Goal: Navigation & Orientation: Find specific page/section

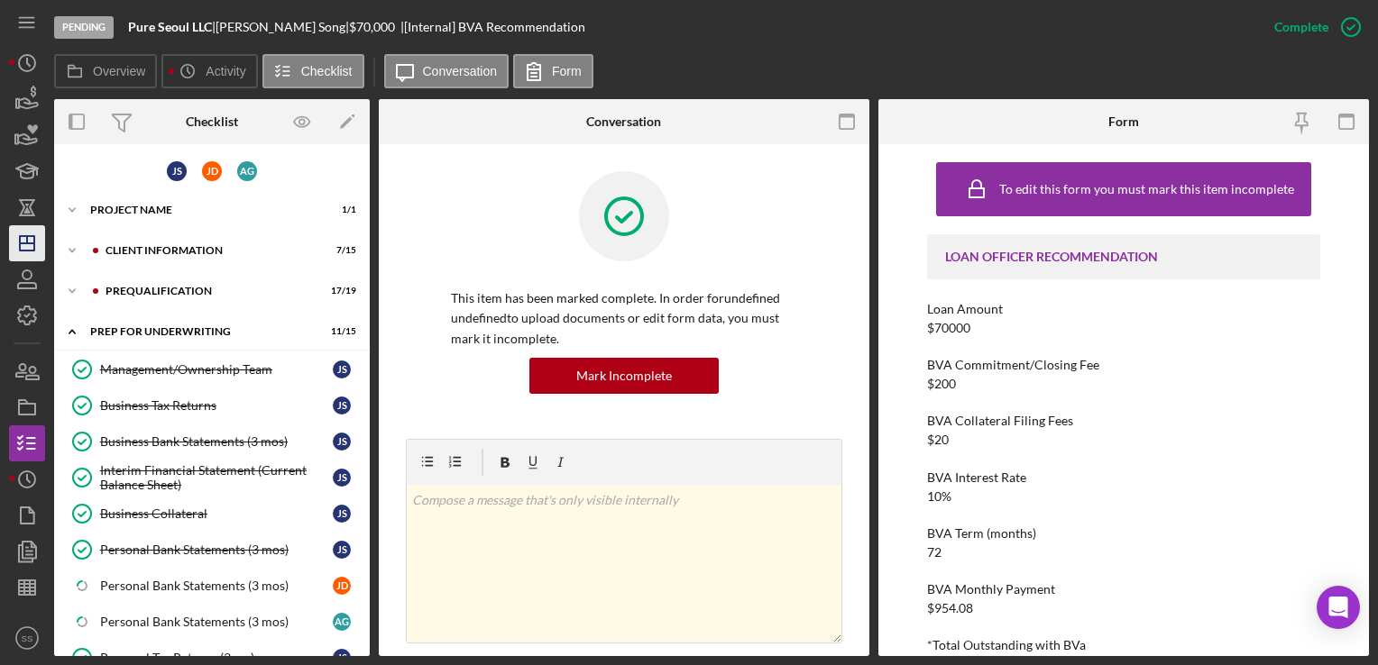
scroll to position [456, 0]
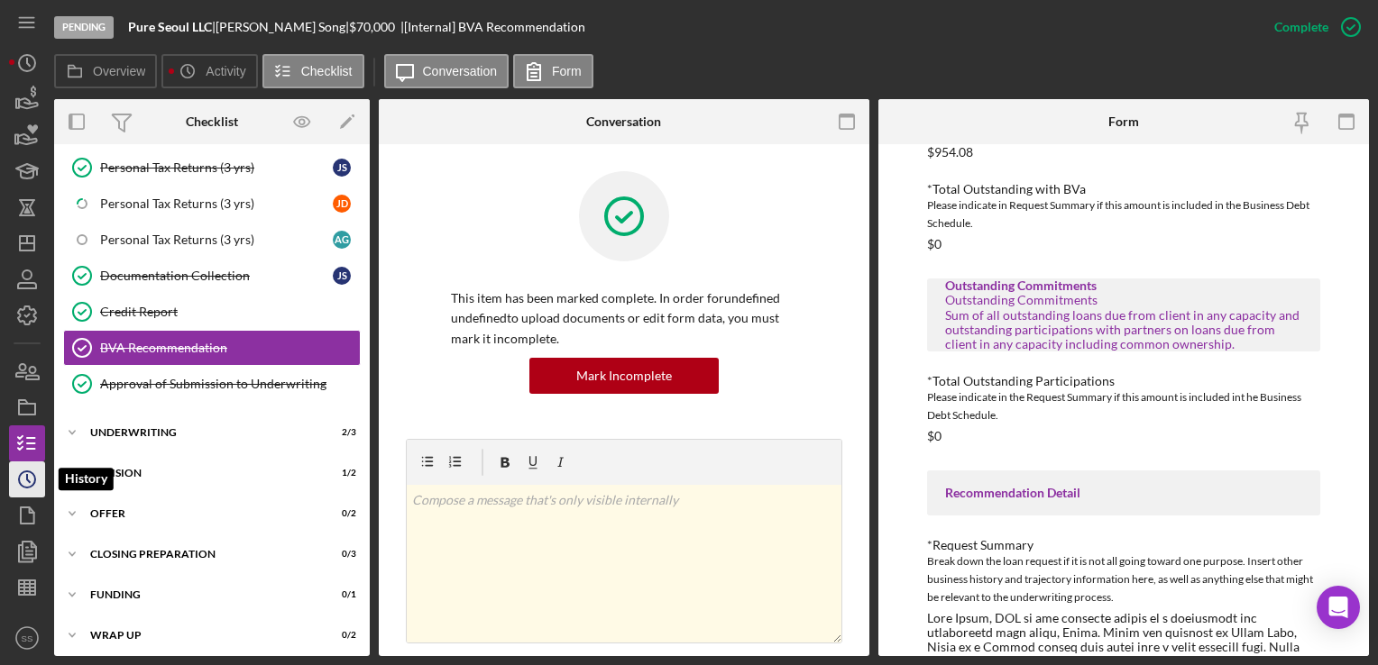
click at [27, 477] on polyline "button" at bounding box center [28, 478] width 3 height 7
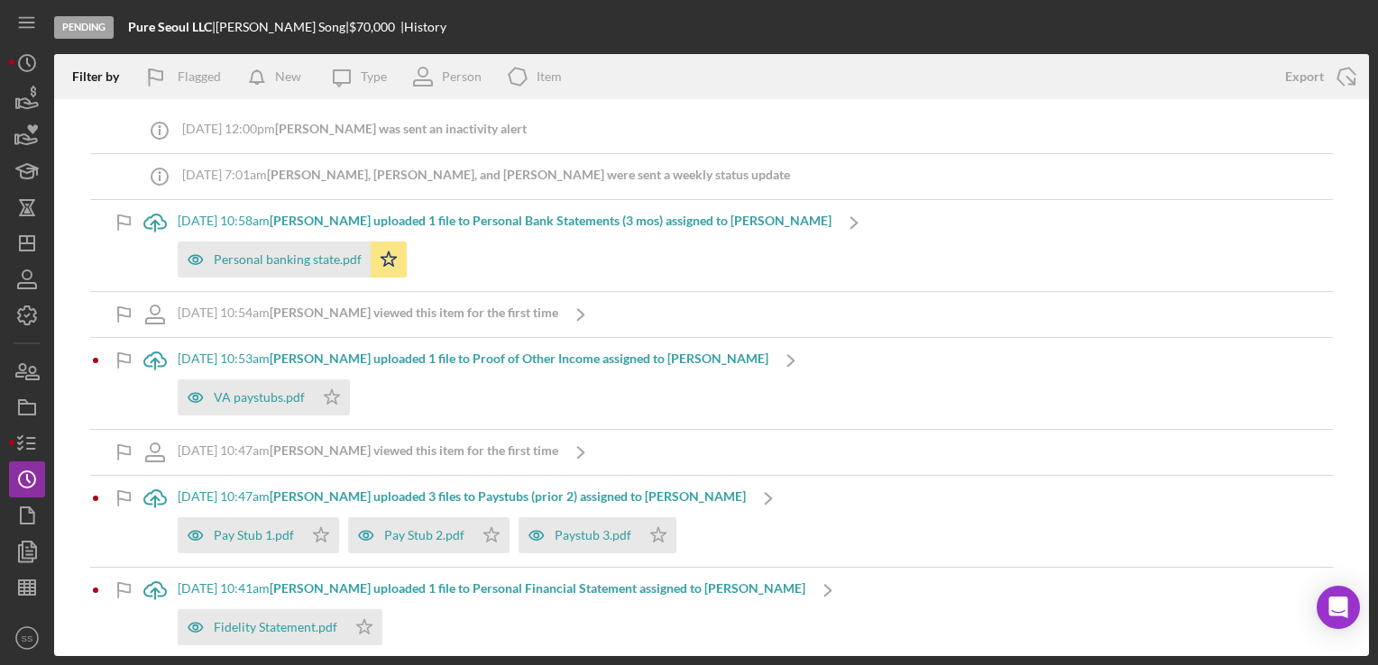
click at [398, 213] on b "[PERSON_NAME] uploaded 1 file to Personal Bank Statements (3 mos) assigned to […" at bounding box center [551, 220] width 562 height 15
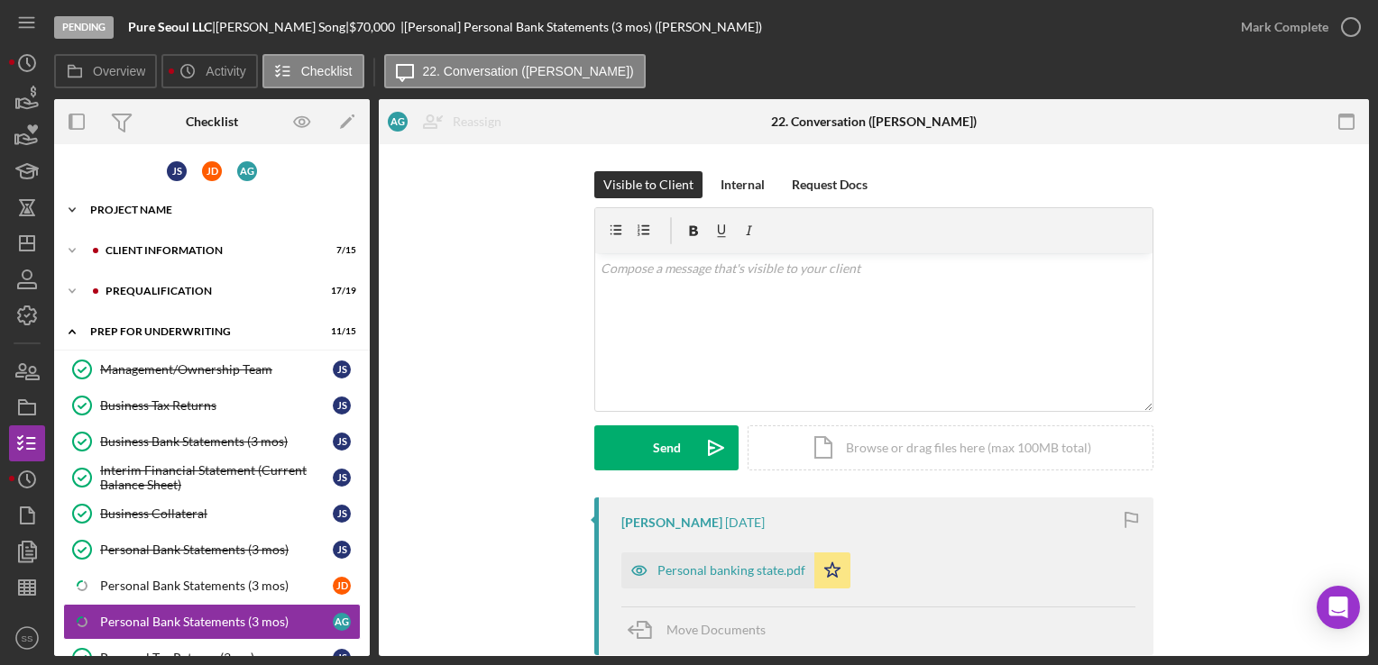
click at [157, 213] on div "Project Name" at bounding box center [218, 210] width 257 height 11
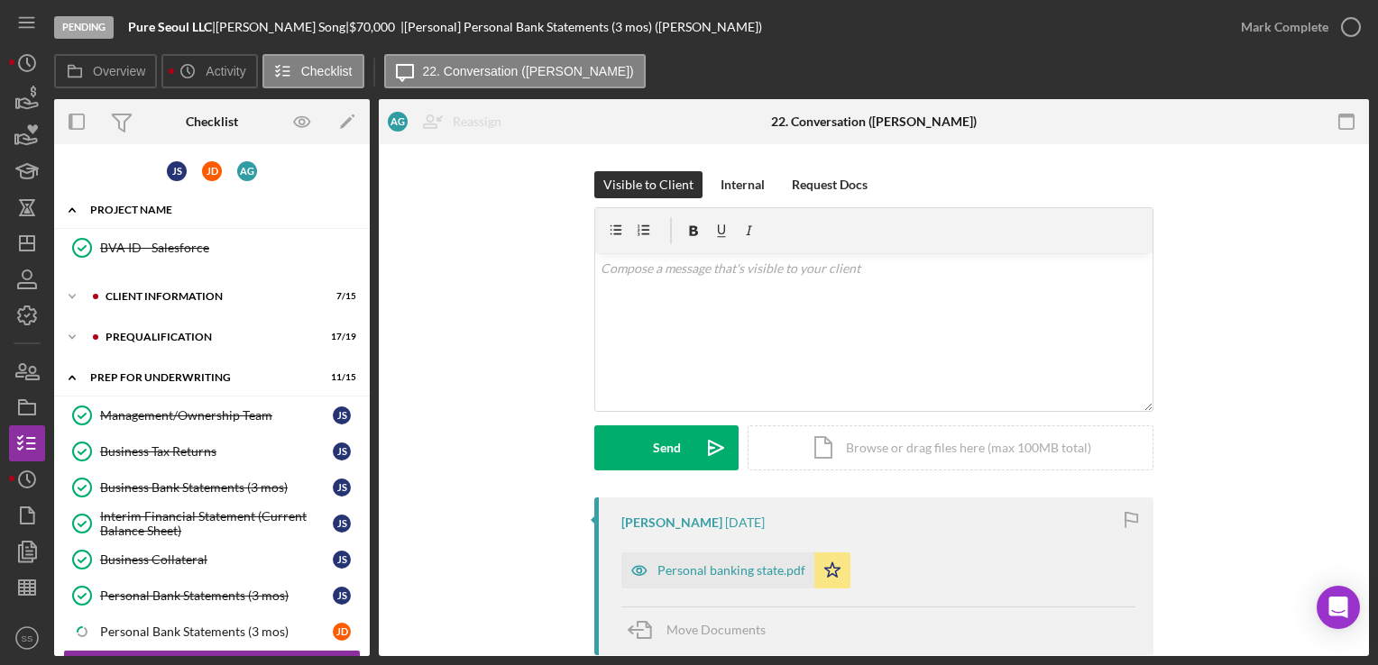
click at [154, 207] on div "Project Name" at bounding box center [218, 210] width 257 height 11
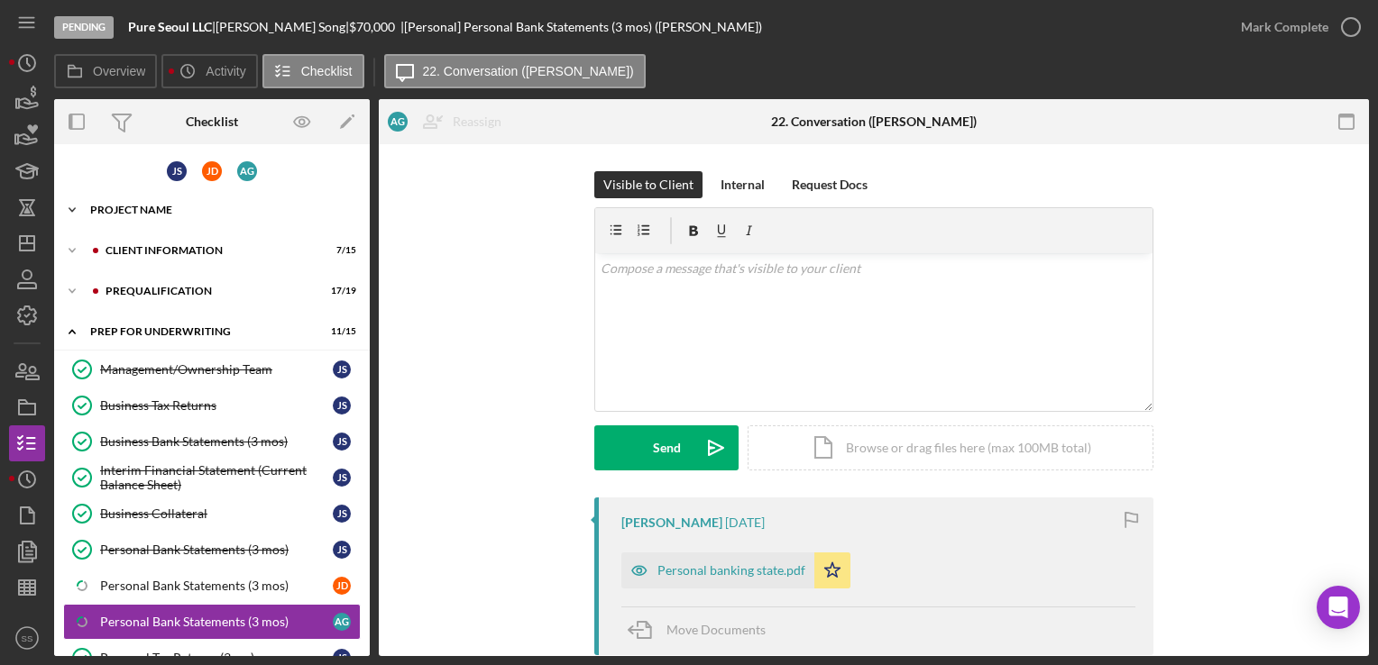
click at [154, 207] on div "Project Name" at bounding box center [218, 210] width 257 height 11
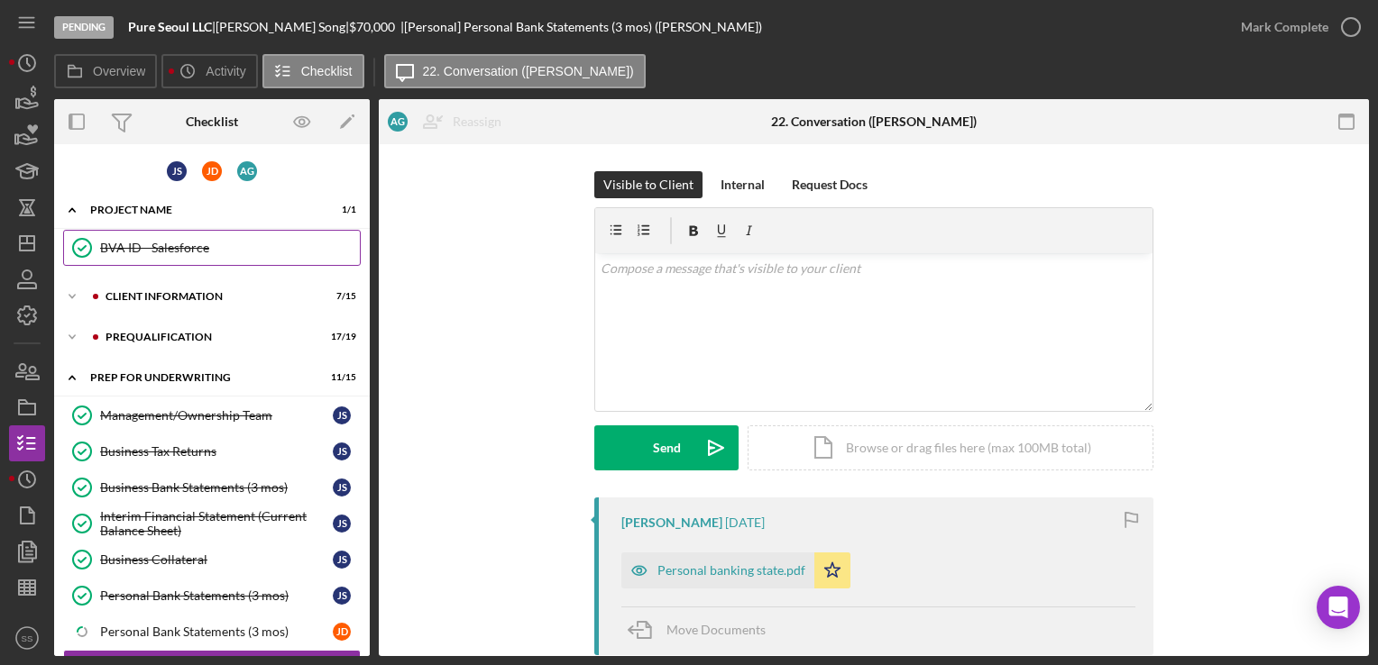
click at [153, 238] on link "BVA ID - Salesforce BVA ID - Salesforce" at bounding box center [212, 248] width 298 height 36
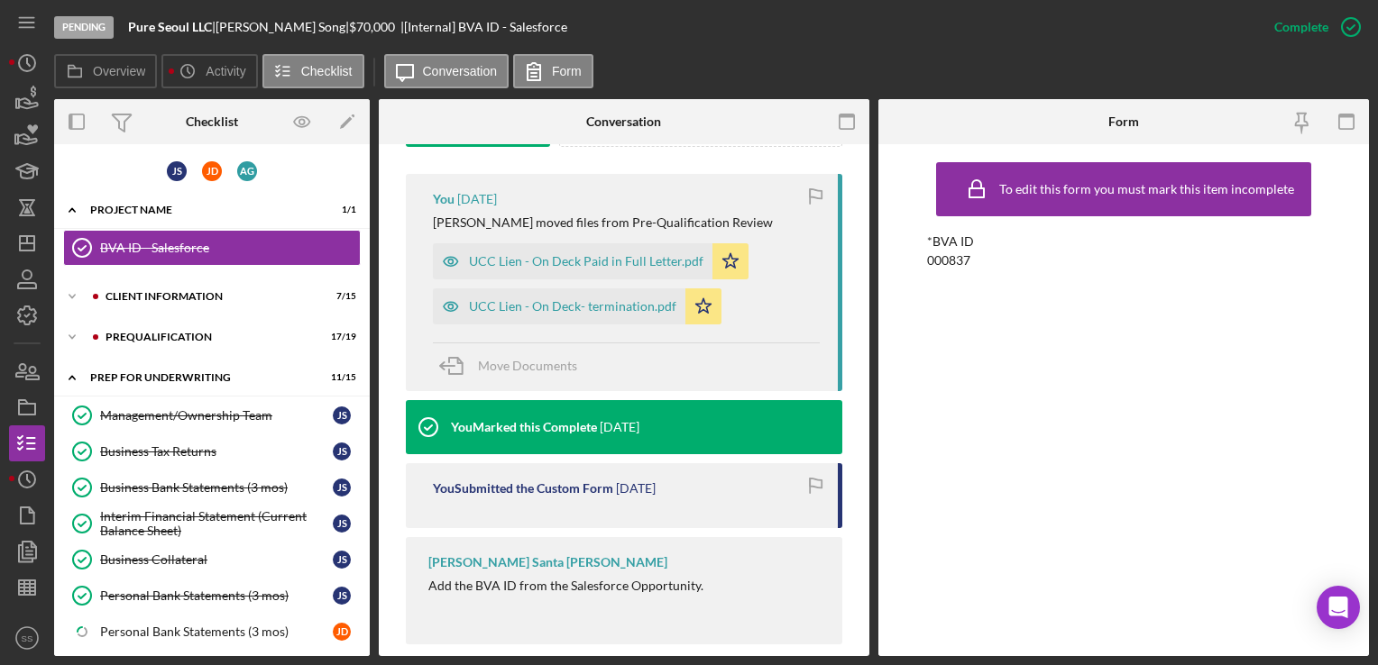
scroll to position [559, 0]
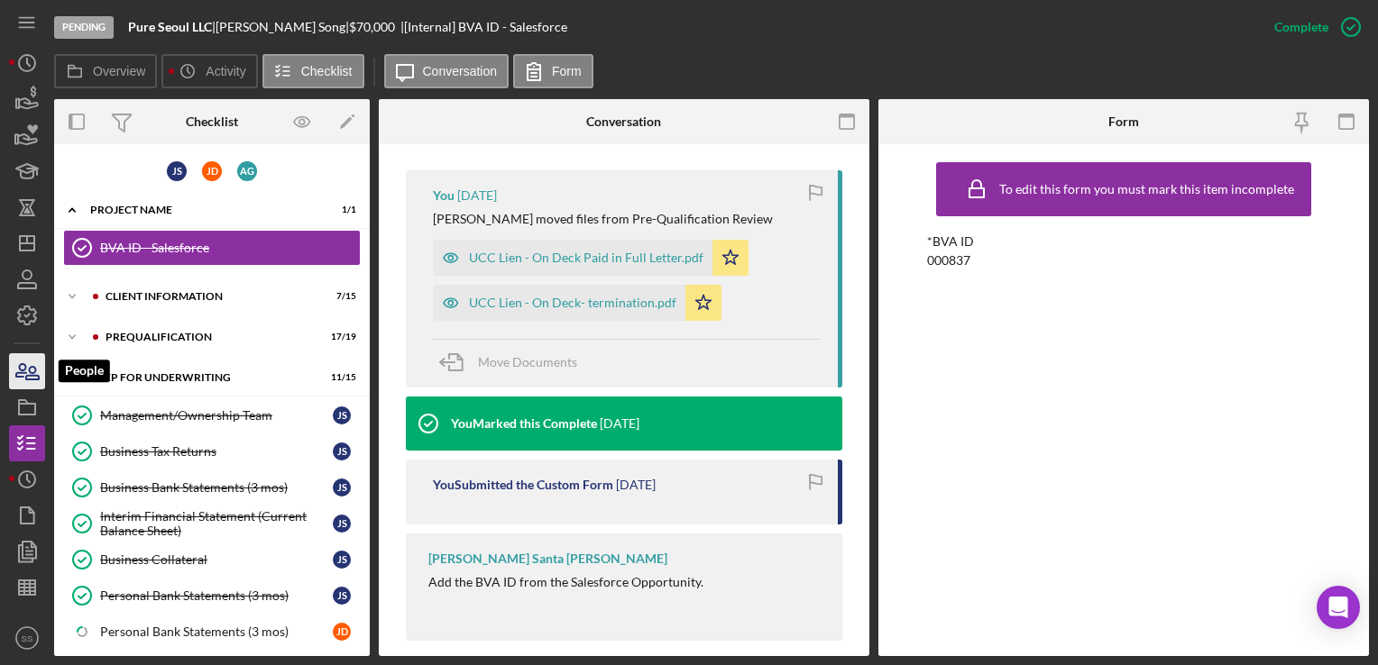
click at [27, 358] on icon "button" at bounding box center [27, 371] width 45 height 45
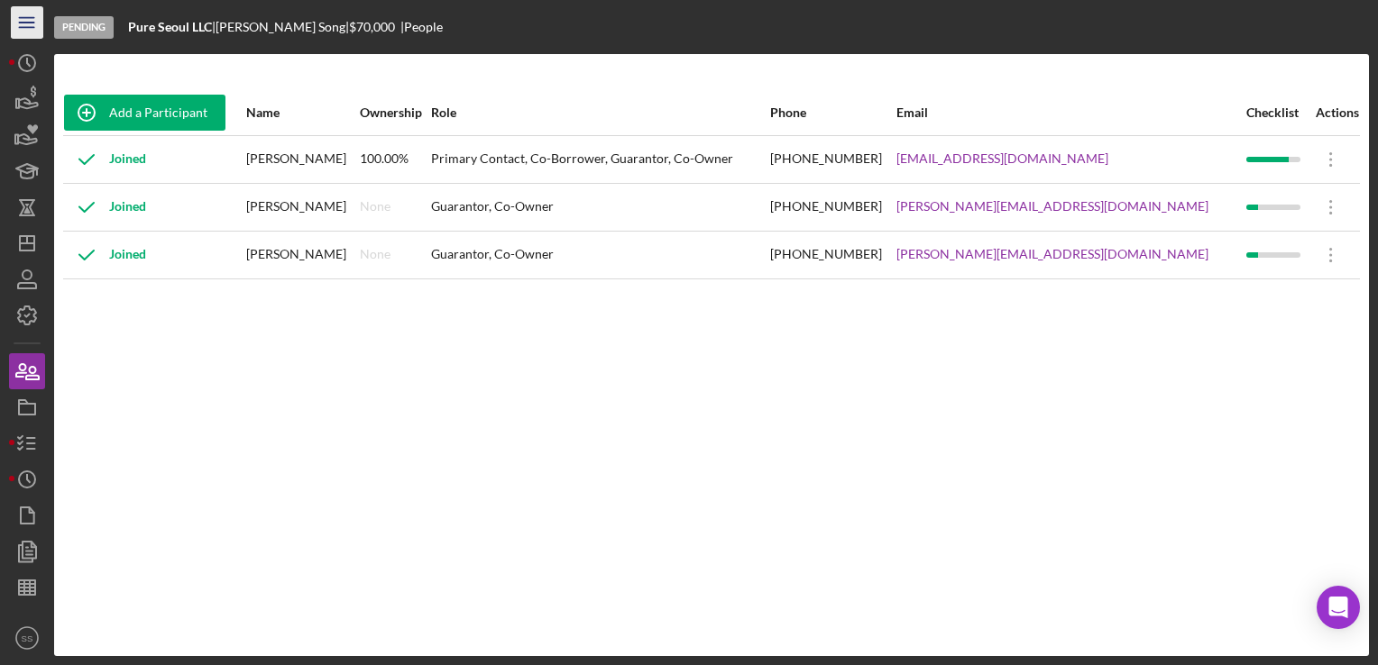
click at [24, 23] on icon "Icon/Menu" at bounding box center [27, 23] width 41 height 41
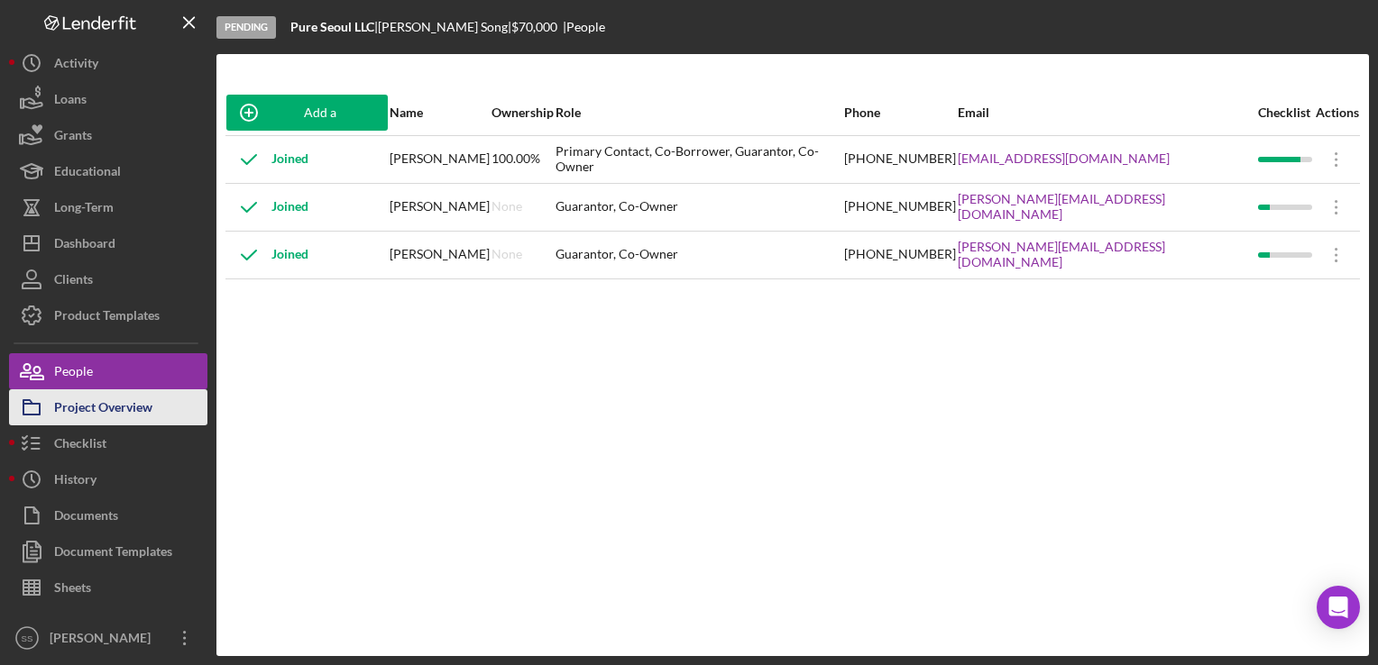
click at [95, 424] on div "Project Overview" at bounding box center [103, 410] width 98 height 41
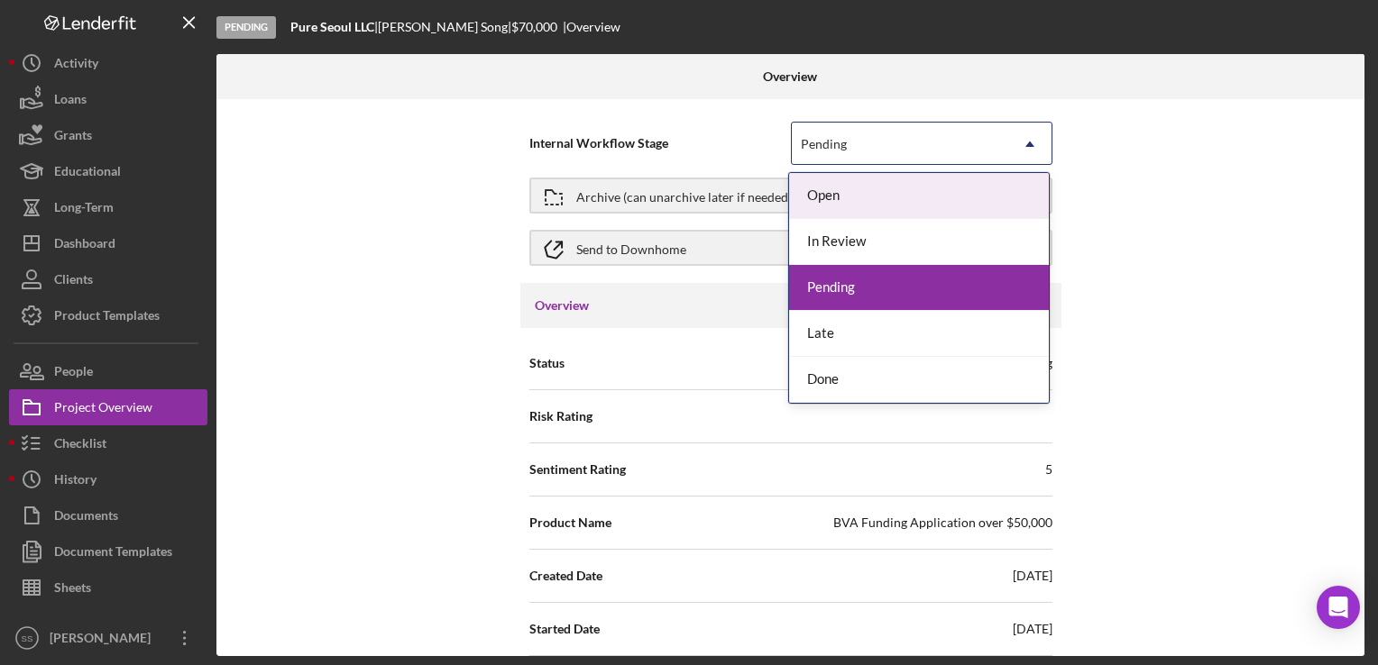
click at [858, 146] on div "Pending" at bounding box center [900, 144] width 216 height 41
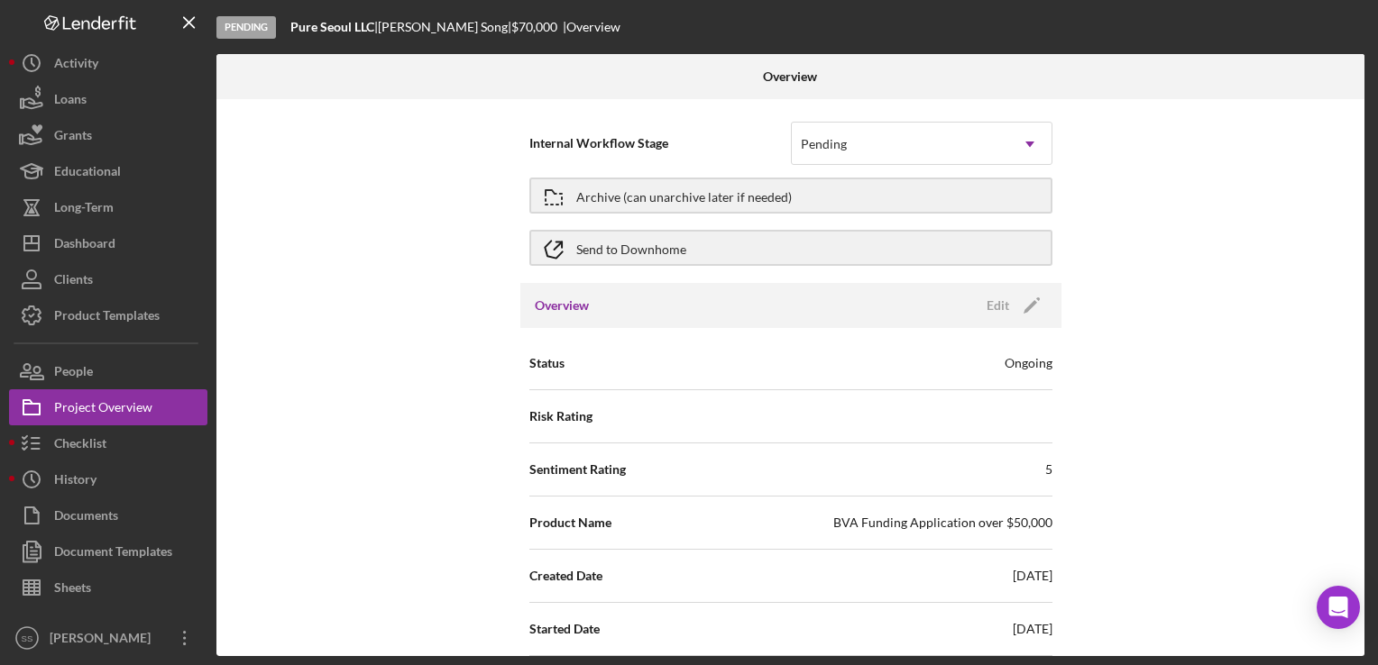
click at [441, 377] on div "Internal Workflow Stage Pending Icon/Dropdown Arrow Archive (can unarchive late…" at bounding box center [790, 377] width 1148 height 557
click at [59, 370] on div "People" at bounding box center [73, 373] width 39 height 41
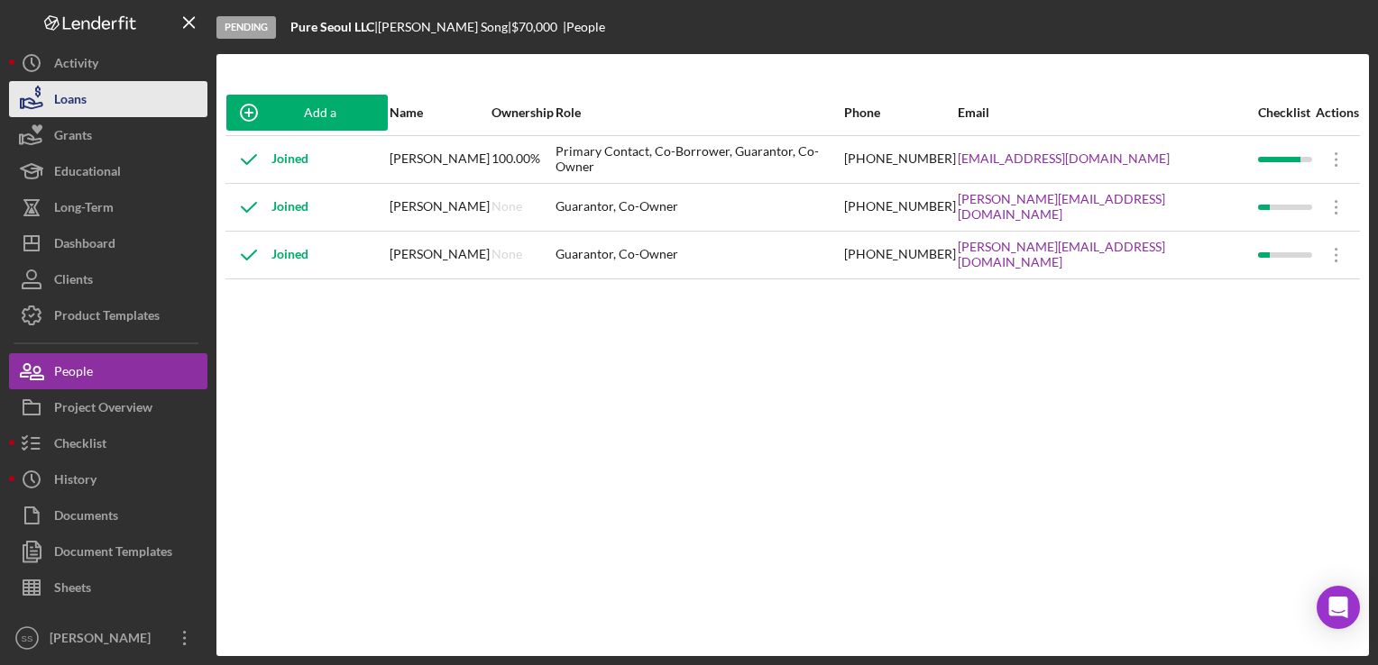
click at [70, 100] on div "Loans" at bounding box center [70, 101] width 32 height 41
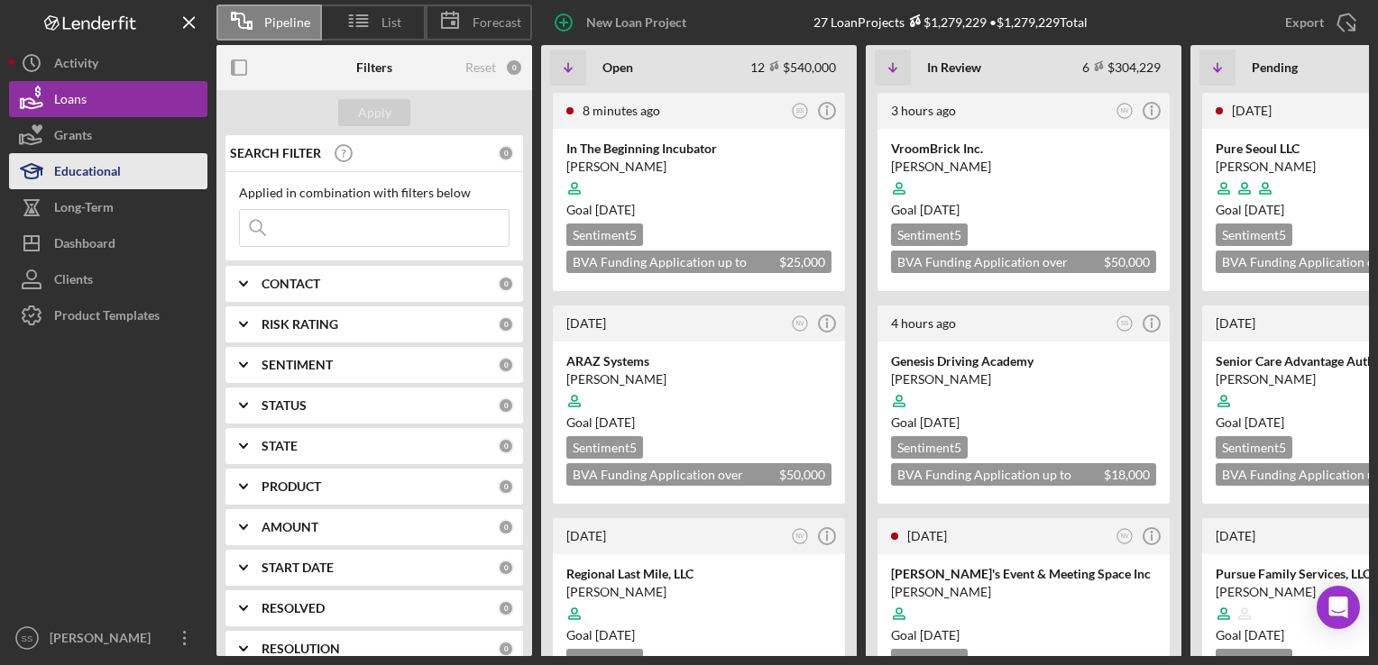
click at [83, 172] on div "Educational" at bounding box center [87, 173] width 67 height 41
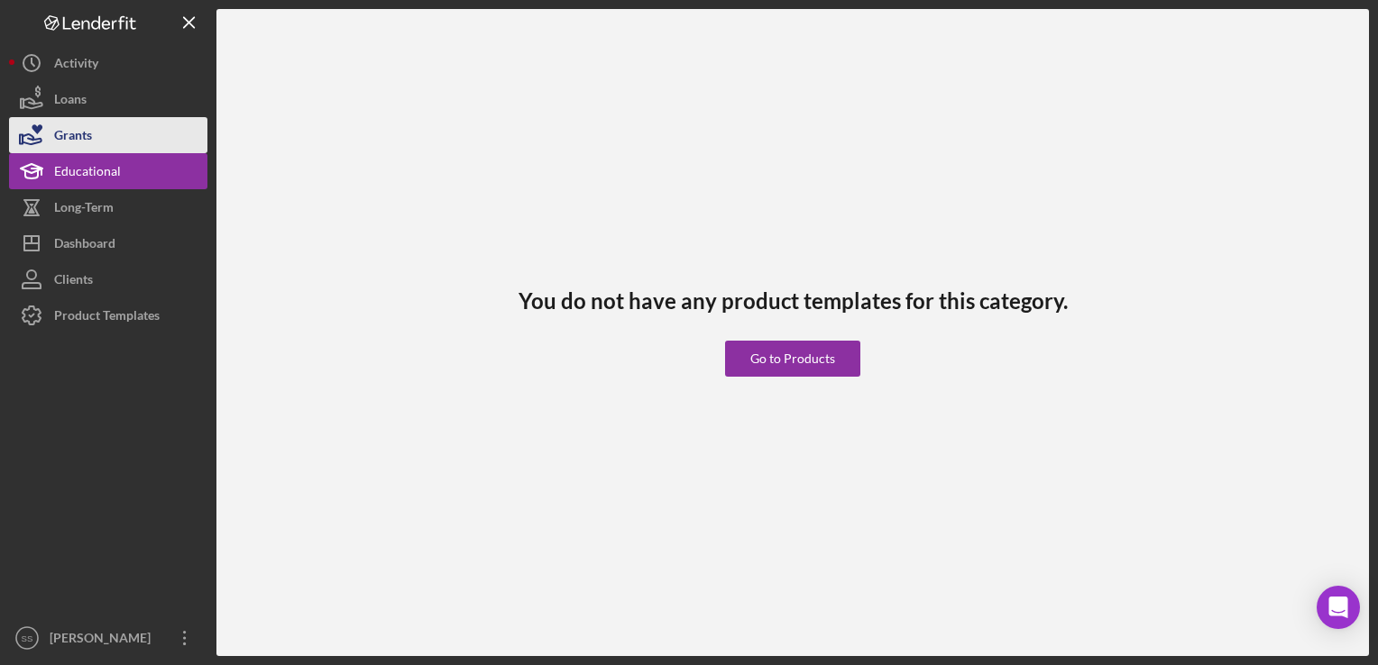
click at [78, 122] on div "Grants" at bounding box center [73, 137] width 38 height 41
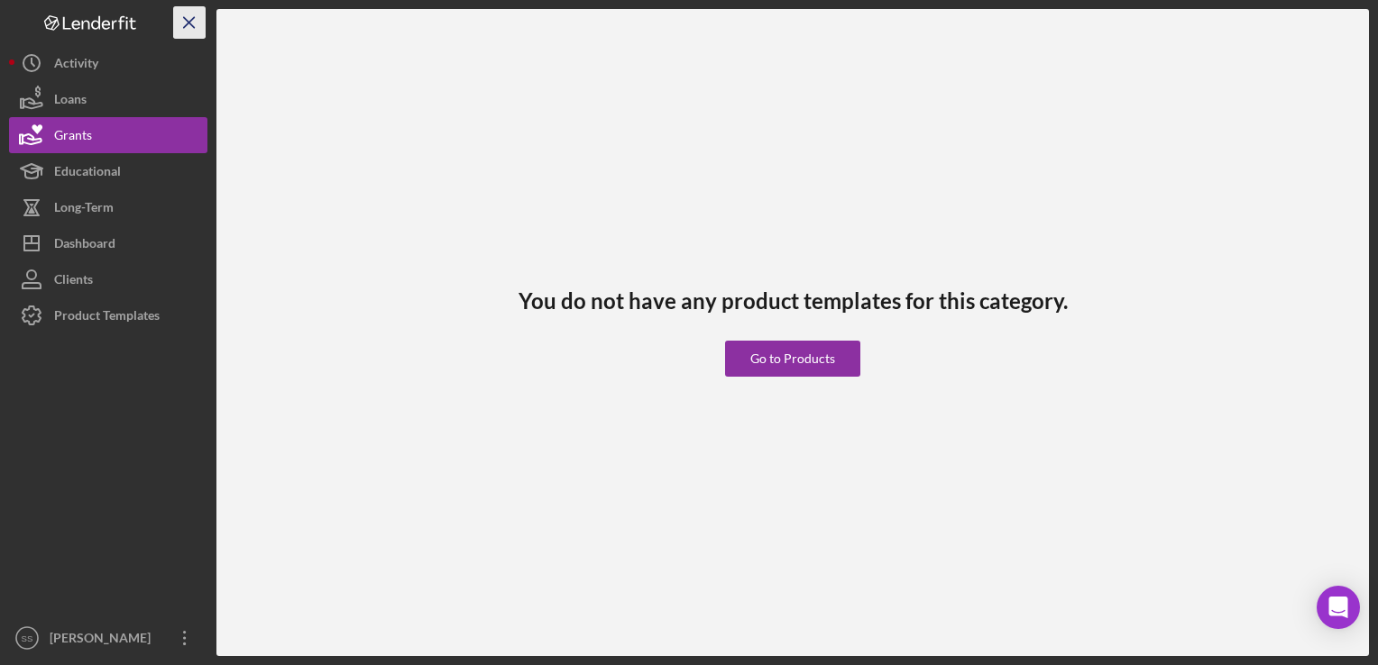
click at [184, 25] on icon "Icon/Menu Close" at bounding box center [190, 23] width 41 height 41
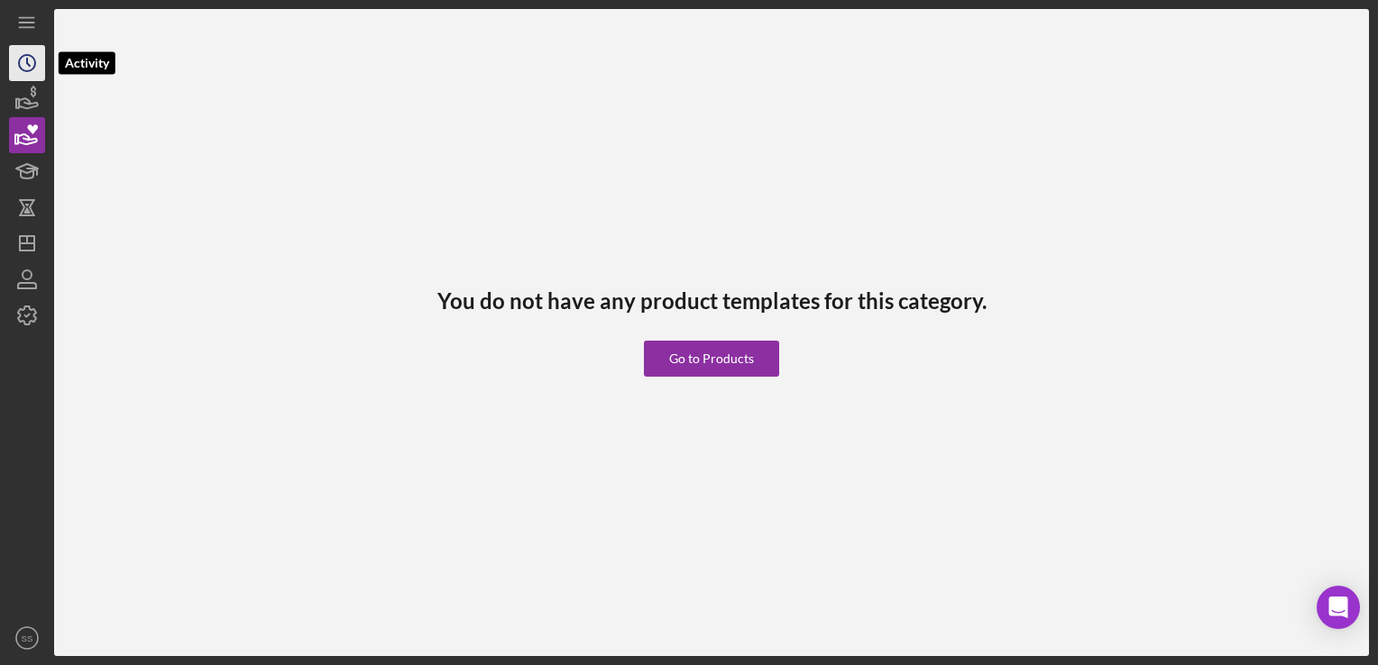
click at [30, 65] on icon "Icon/History" at bounding box center [27, 63] width 45 height 45
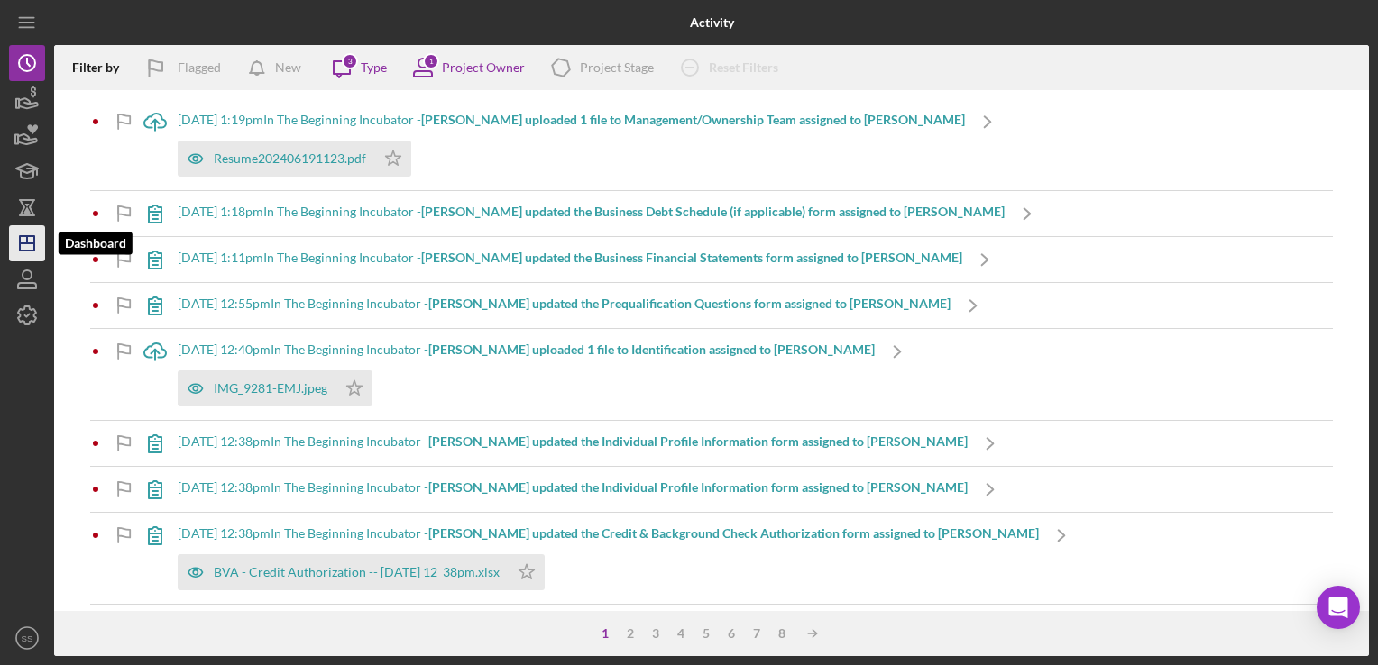
click at [32, 240] on icon "Icon/Dashboard" at bounding box center [27, 243] width 45 height 45
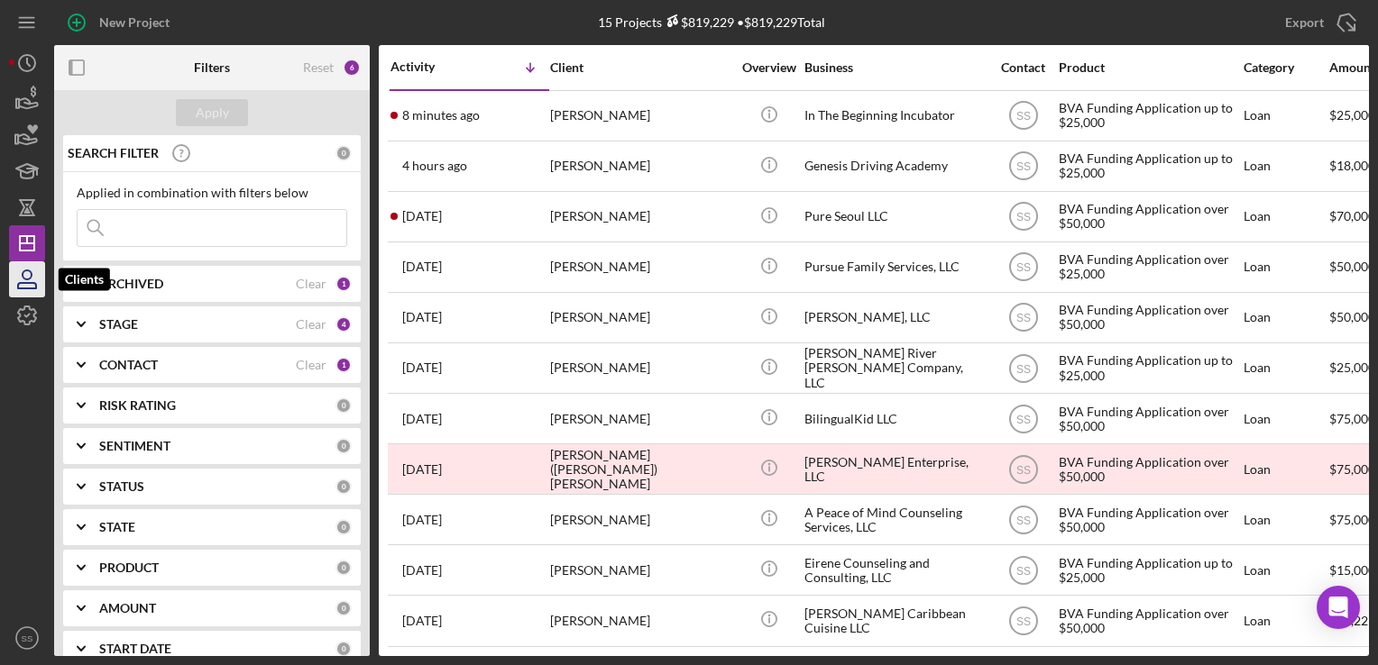
click at [24, 278] on icon "button" at bounding box center [27, 275] width 9 height 9
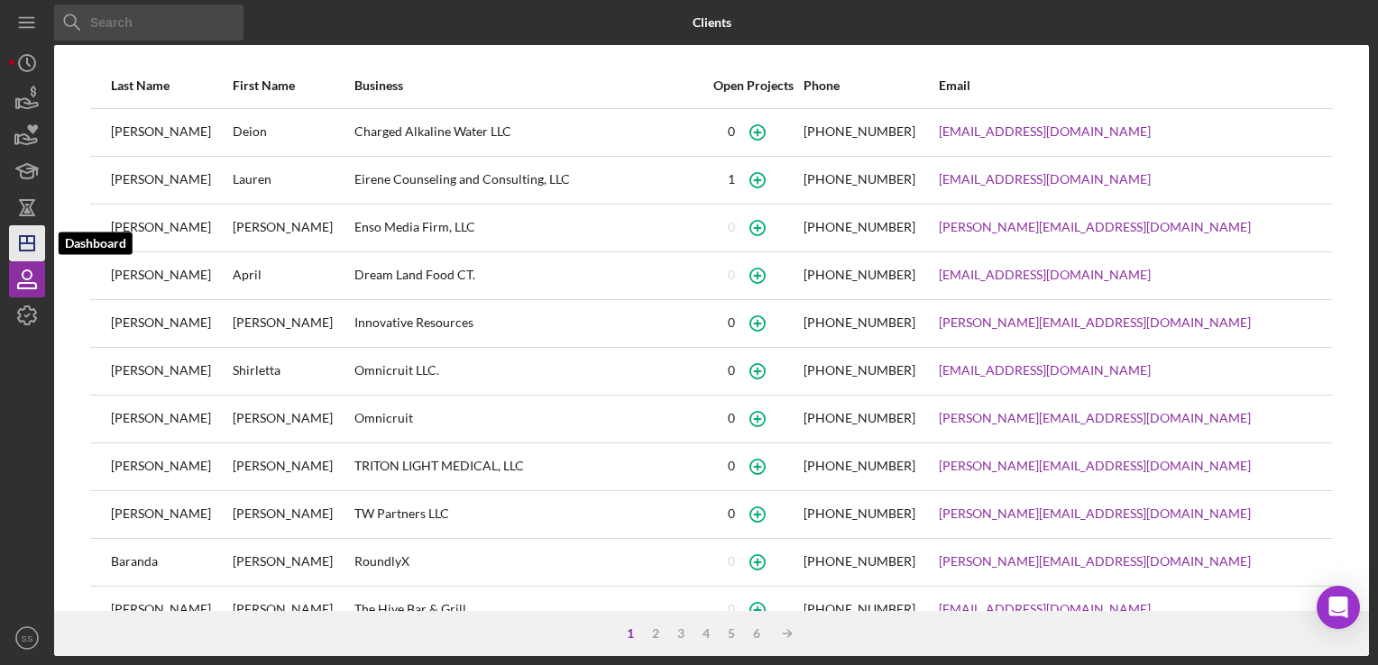
click at [40, 234] on icon "Icon/Dashboard" at bounding box center [27, 243] width 45 height 45
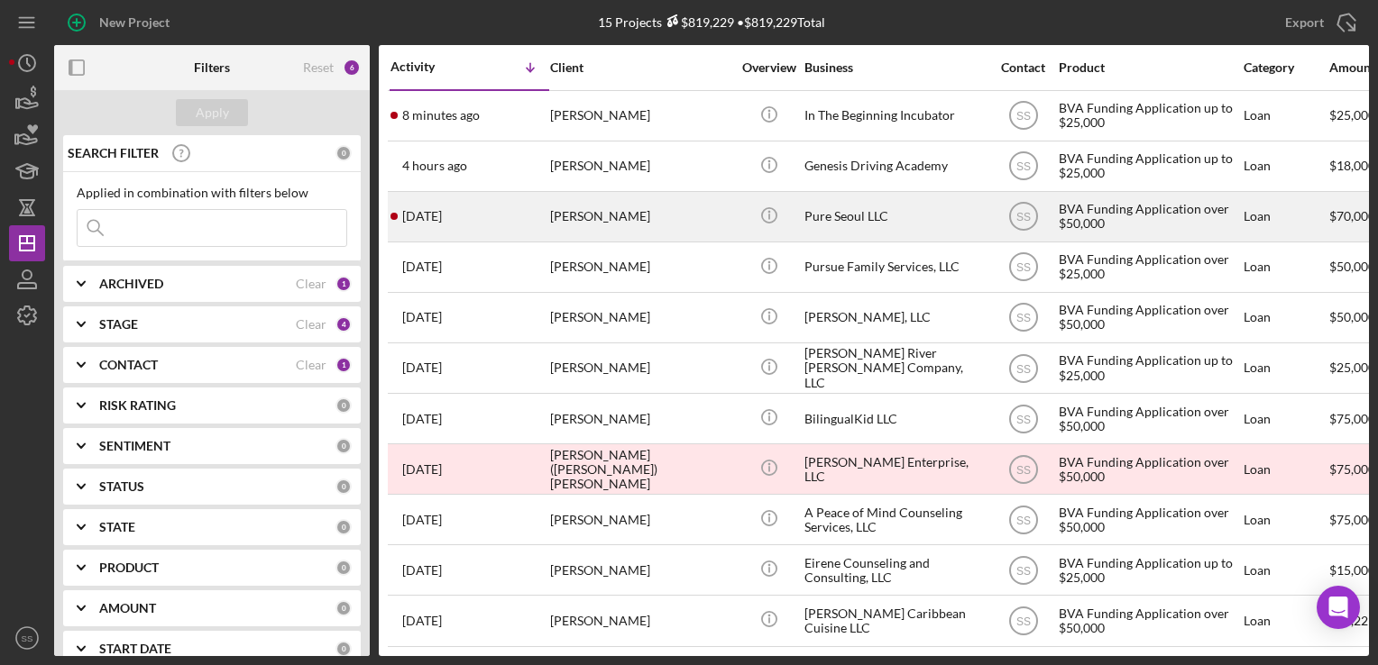
click at [547, 222] on div "[DATE] [PERSON_NAME]" at bounding box center [469, 217] width 158 height 48
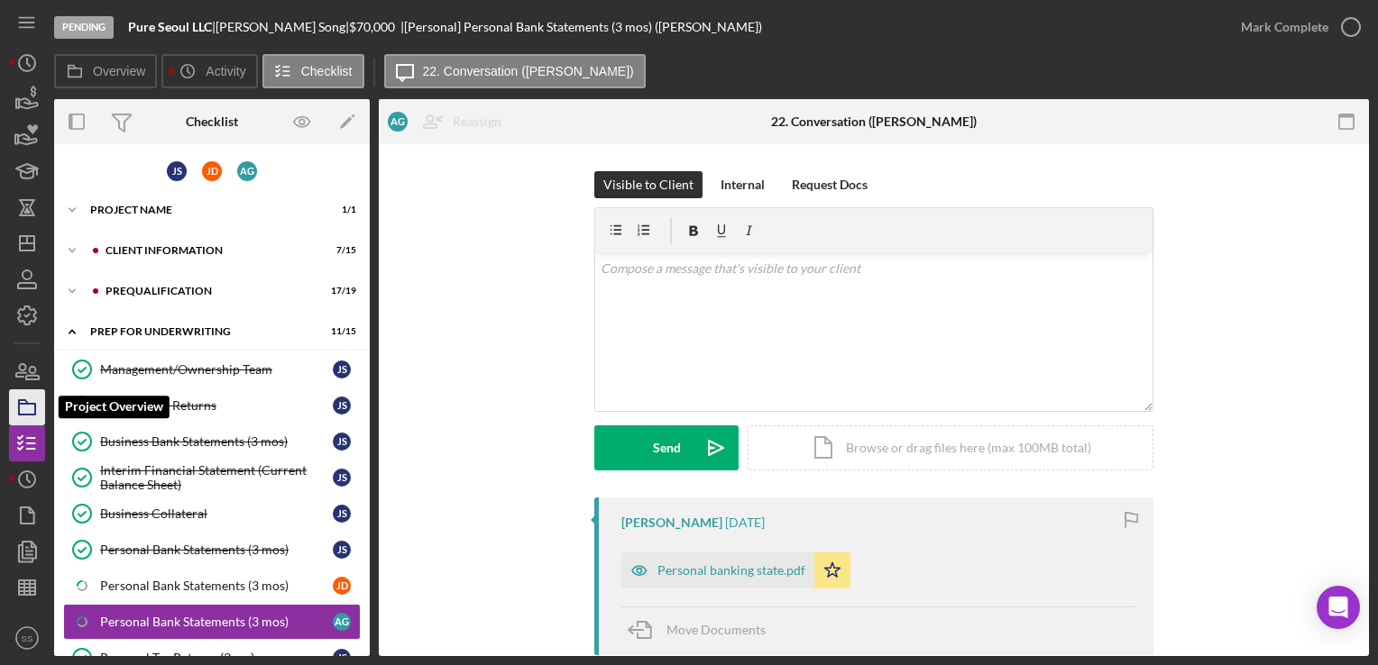
click at [26, 409] on icon "button" at bounding box center [27, 407] width 45 height 45
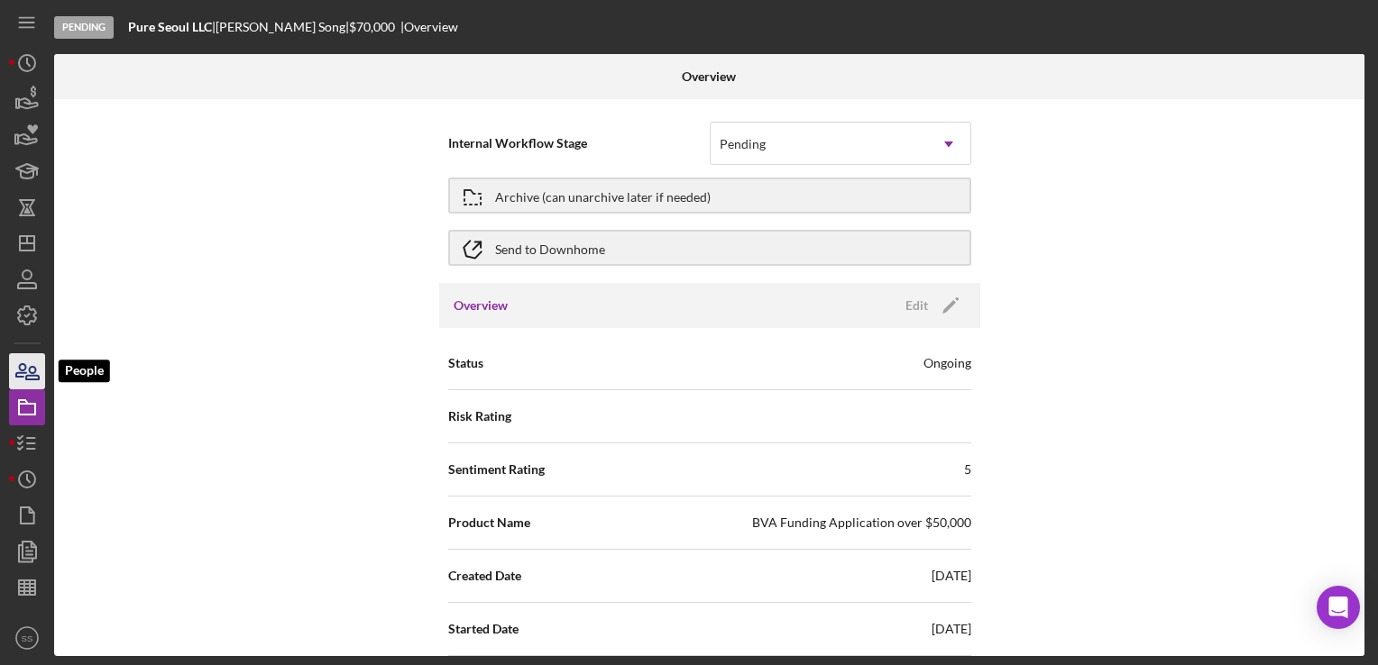
click at [26, 387] on icon "button" at bounding box center [27, 371] width 45 height 45
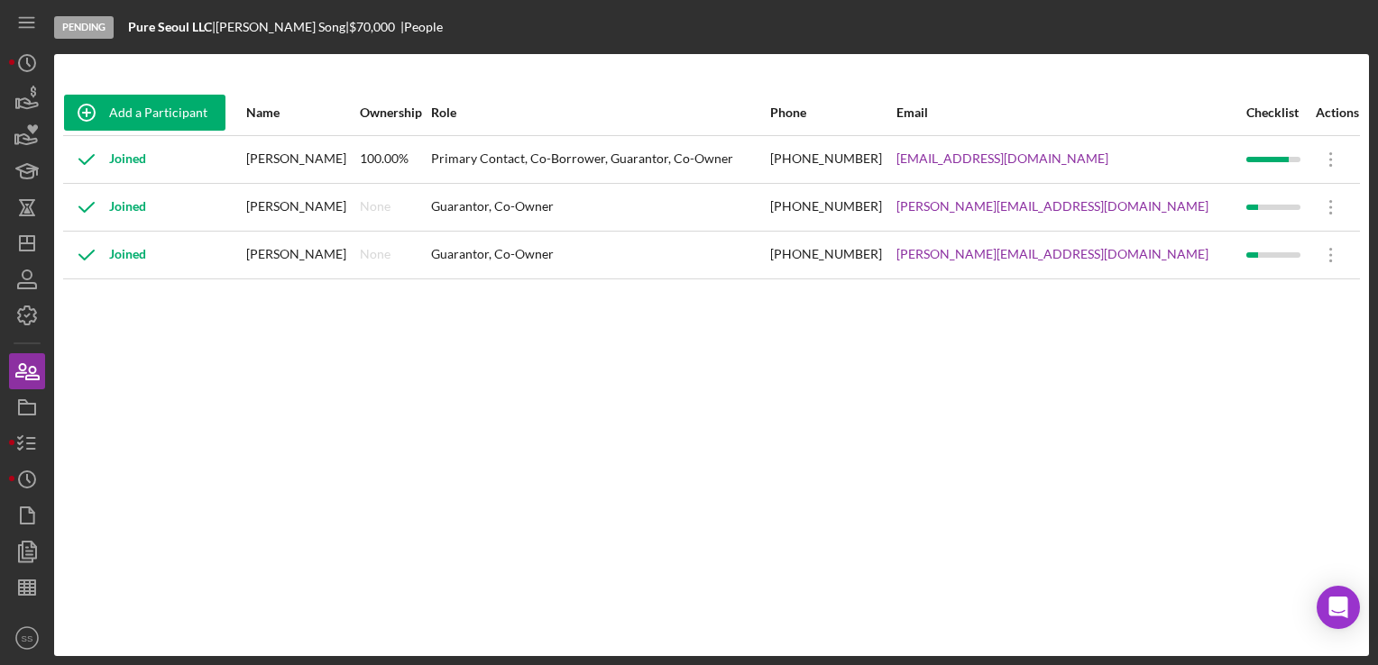
click at [609, 2] on div "Pending Pure Seoul LLC | [PERSON_NAME] | $70,000 $70,000 | People" at bounding box center [711, 27] width 1315 height 54
